Goal: Task Accomplishment & Management: Manage account settings

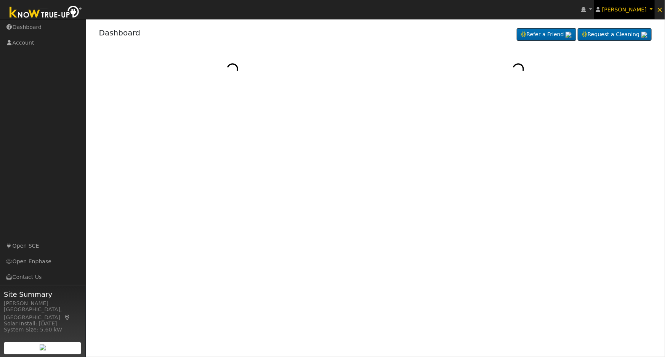
click at [634, 9] on span "[PERSON_NAME]" at bounding box center [624, 9] width 45 height 6
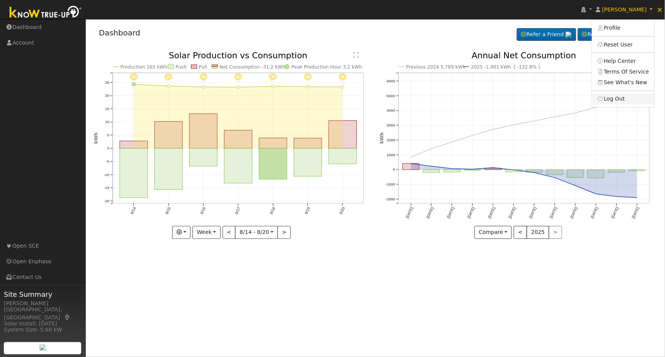
click at [621, 101] on link "Log Out" at bounding box center [623, 99] width 63 height 11
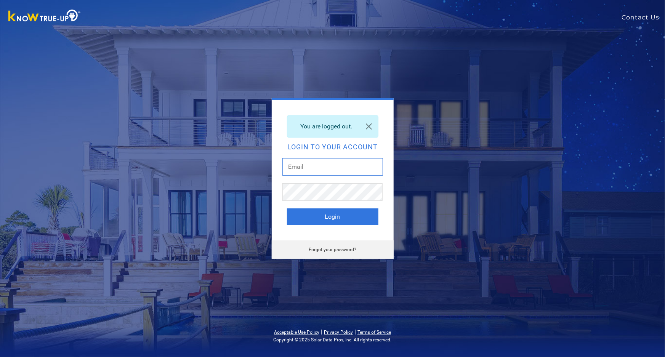
click at [319, 165] on input "text" at bounding box center [333, 167] width 101 height 18
type input "[EMAIL_ADDRESS][DOMAIN_NAME]"
click at [337, 217] on button "Login" at bounding box center [332, 217] width 91 height 17
